Goal: Task Accomplishment & Management: Use online tool/utility

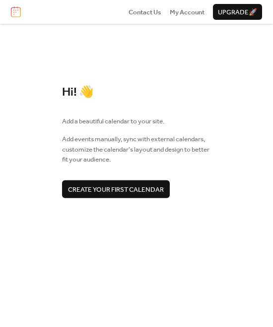
click at [150, 190] on span "Create your first calendar" at bounding box center [116, 189] width 96 height 10
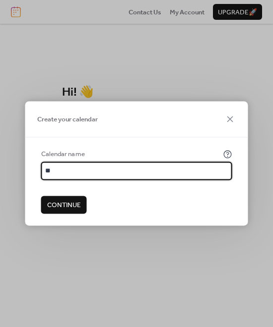
type input "*"
type input "**********"
click at [78, 205] on span "Continue" at bounding box center [64, 205] width 34 height 10
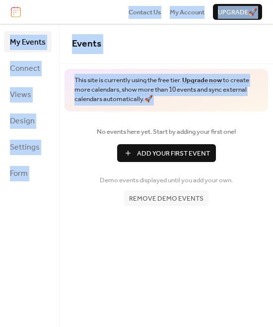
drag, startPoint x: 99, startPoint y: 16, endPoint x: 298, endPoint y: 98, distance: 215.6
click at [272, 98] on html "Contact Us My Account Upgrade 🚀 My Events Connect Views Design Settings Form My…" at bounding box center [136, 163] width 273 height 327
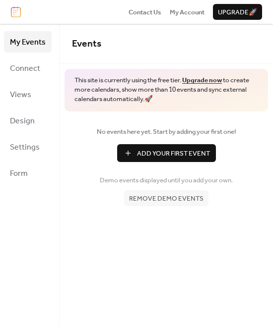
click at [138, 176] on span "Demo events displayed until you add your own." at bounding box center [166, 181] width 133 height 10
click at [36, 66] on span "Connect" at bounding box center [25, 68] width 30 height 15
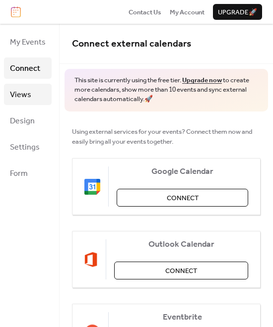
click at [38, 101] on link "Views" at bounding box center [28, 94] width 48 height 21
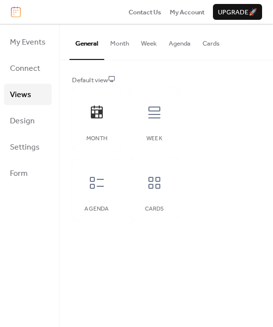
click at [121, 35] on button "Month" at bounding box center [119, 41] width 31 height 35
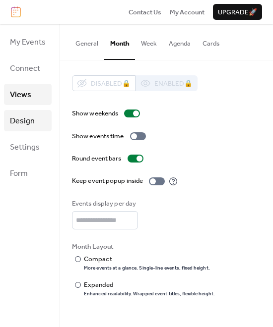
click at [18, 117] on span "Design" at bounding box center [22, 121] width 25 height 15
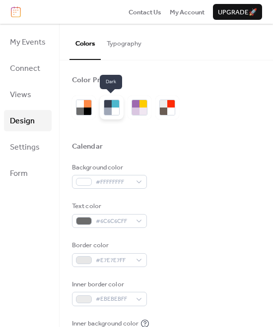
click at [115, 114] on div at bounding box center [115, 111] width 7 height 7
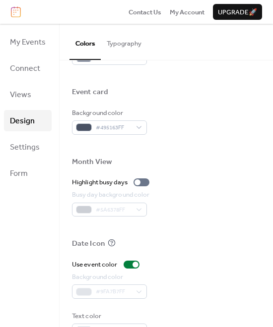
scroll to position [492, 0]
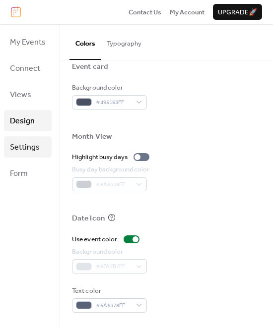
click at [19, 146] on span "Settings" at bounding box center [25, 147] width 30 height 15
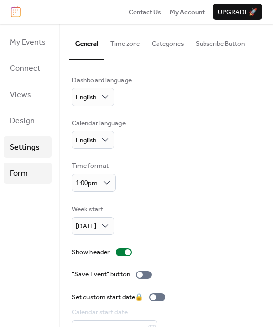
click at [20, 173] on span "Form" at bounding box center [19, 173] width 18 height 15
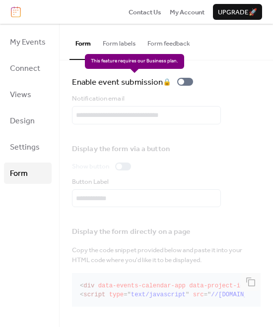
click at [183, 84] on div "Enable event submission 🔒" at bounding box center [134, 81] width 125 height 13
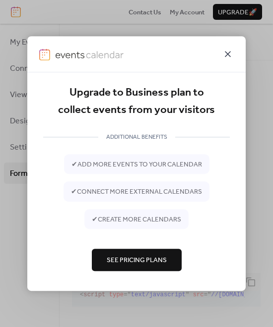
click at [229, 52] on icon at bounding box center [228, 54] width 6 height 6
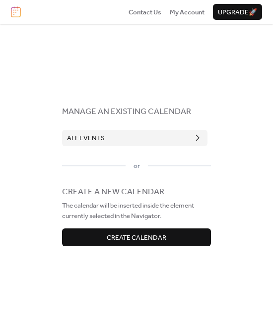
click at [120, 240] on span "Create Calendar" at bounding box center [136, 238] width 59 height 10
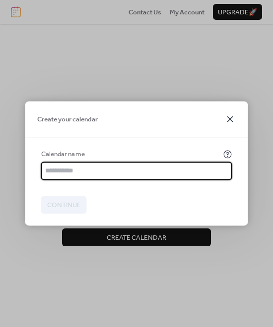
click at [233, 117] on icon at bounding box center [230, 119] width 12 height 12
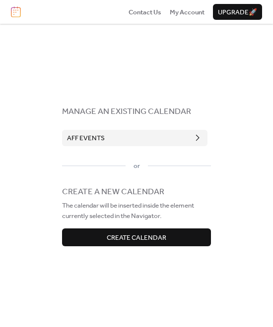
click at [110, 136] on button "AFF Events" at bounding box center [134, 138] width 145 height 16
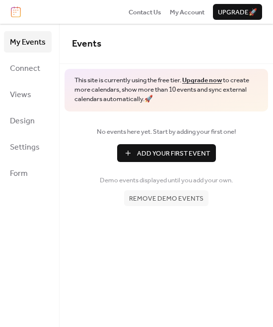
click at [142, 151] on span "Add Your First Event" at bounding box center [173, 154] width 73 height 10
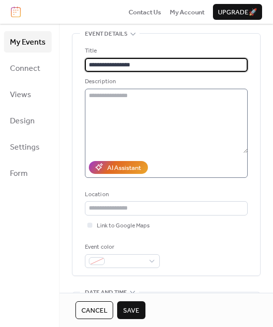
scroll to position [52, 0]
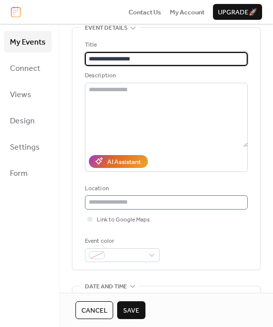
type input "**********"
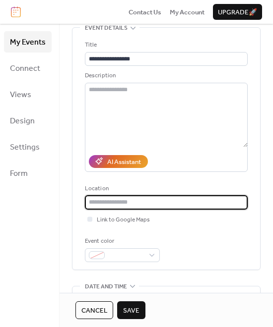
click at [168, 205] on input "text" at bounding box center [166, 202] width 163 height 14
type input "*"
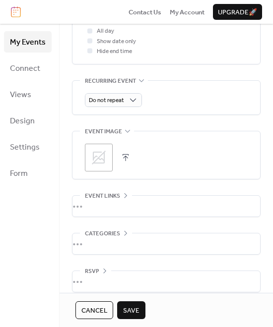
scroll to position [429, 0]
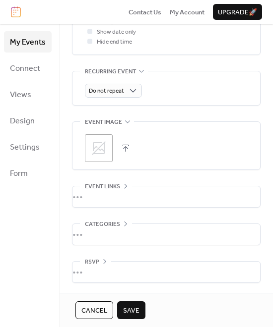
type input "**********"
click at [90, 195] on div "•••" at bounding box center [165, 196] width 187 height 21
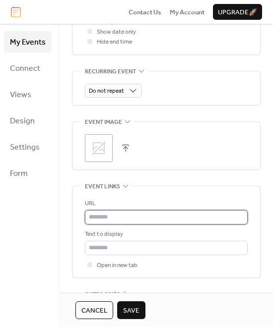
click at [99, 216] on input "text" at bounding box center [166, 217] width 163 height 14
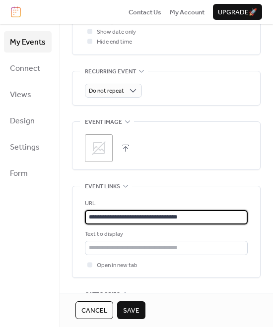
type input "**********"
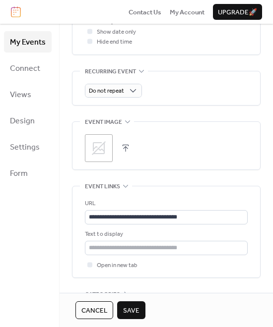
click at [140, 264] on div "Open in new tab" at bounding box center [166, 265] width 163 height 10
click at [146, 278] on div "**********" at bounding box center [166, 1] width 188 height 704
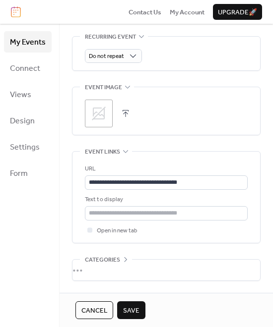
scroll to position [500, 0]
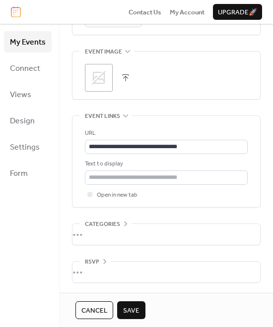
click at [120, 278] on div "•••" at bounding box center [165, 272] width 187 height 21
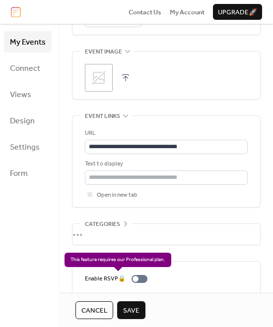
scroll to position [531, 0]
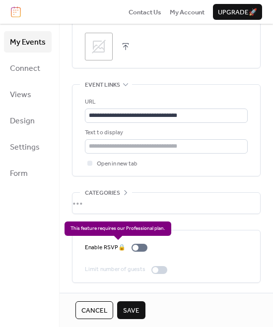
click at [139, 244] on div "Enable RSVP 🔒" at bounding box center [118, 248] width 66 height 10
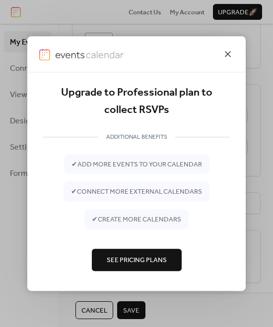
click at [226, 54] on icon at bounding box center [228, 54] width 12 height 12
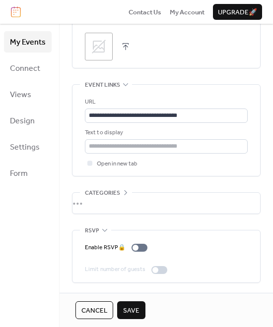
click at [125, 308] on span "Save" at bounding box center [131, 311] width 16 height 10
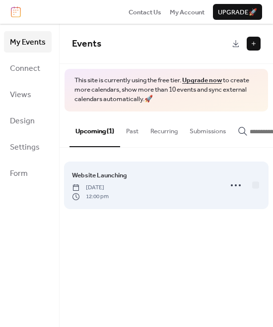
click at [137, 171] on div "Website Launching Monday, October 6, 2025 12:00 pm" at bounding box center [166, 186] width 188 height 56
click at [242, 188] on icon at bounding box center [236, 185] width 16 height 16
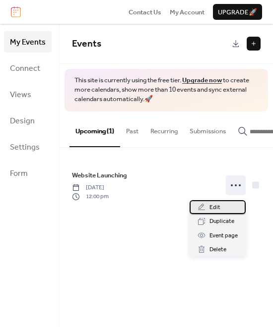
click at [227, 205] on div "Edit" at bounding box center [217, 207] width 56 height 14
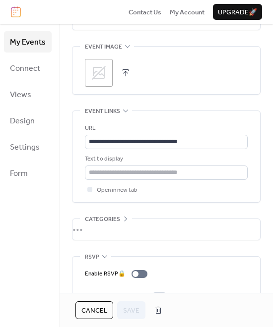
scroll to position [531, 0]
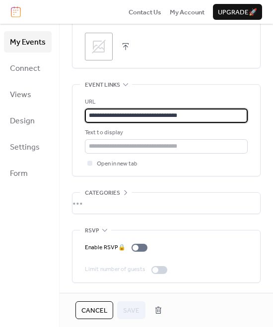
click at [103, 117] on input "**********" at bounding box center [166, 116] width 163 height 14
click at [89, 164] on icon at bounding box center [89, 163] width 3 height 3
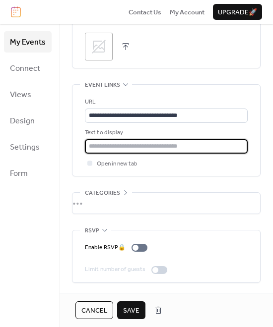
click at [125, 144] on input "text" at bounding box center [166, 146] width 163 height 14
type input "**********"
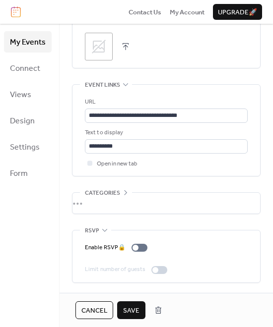
click at [129, 316] on span "Save" at bounding box center [131, 311] width 16 height 10
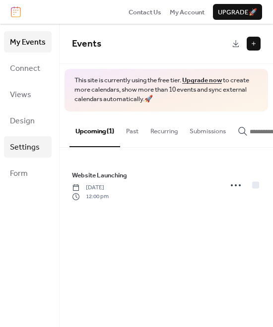
click at [36, 151] on span "Settings" at bounding box center [25, 147] width 30 height 15
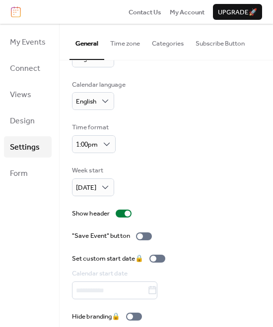
scroll to position [48, 0]
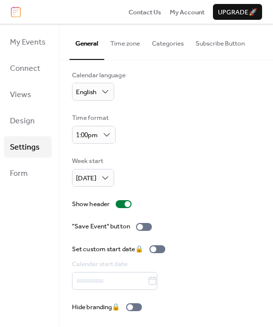
click at [222, 41] on button "Subscribe Button" at bounding box center [219, 41] width 61 height 35
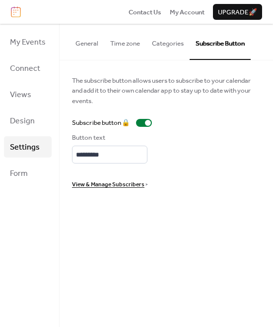
click at [158, 41] on button "Categories" at bounding box center [168, 41] width 44 height 35
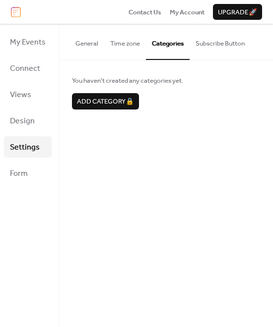
click at [127, 36] on button "Time zone" at bounding box center [125, 41] width 42 height 35
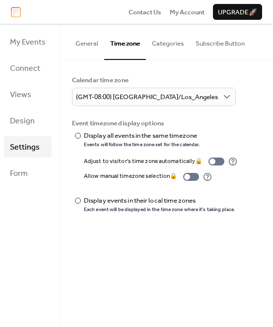
click at [89, 39] on button "General" at bounding box center [86, 41] width 35 height 35
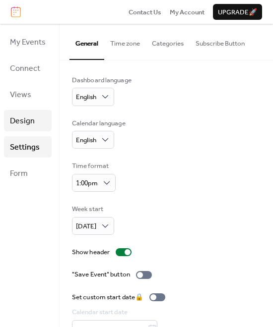
click at [29, 117] on span "Design" at bounding box center [22, 121] width 25 height 15
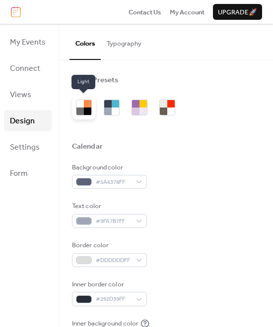
click at [76, 110] on div at bounding box center [79, 111] width 7 height 7
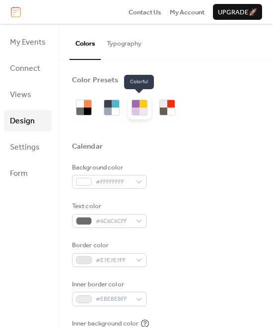
click at [132, 110] on div at bounding box center [135, 111] width 7 height 7
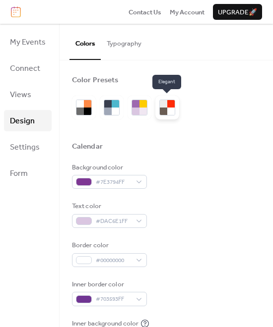
click at [167, 107] on div at bounding box center [170, 103] width 7 height 7
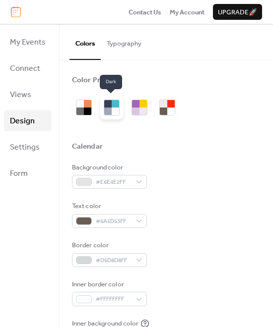
click at [106, 107] on div at bounding box center [107, 103] width 7 height 7
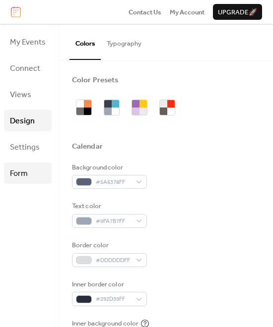
click at [31, 176] on link "Form" at bounding box center [28, 173] width 48 height 21
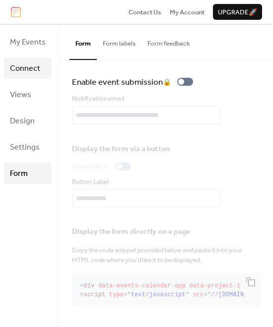
click at [37, 73] on span "Connect" at bounding box center [25, 68] width 30 height 15
